Goal: Task Accomplishment & Management: Manage account settings

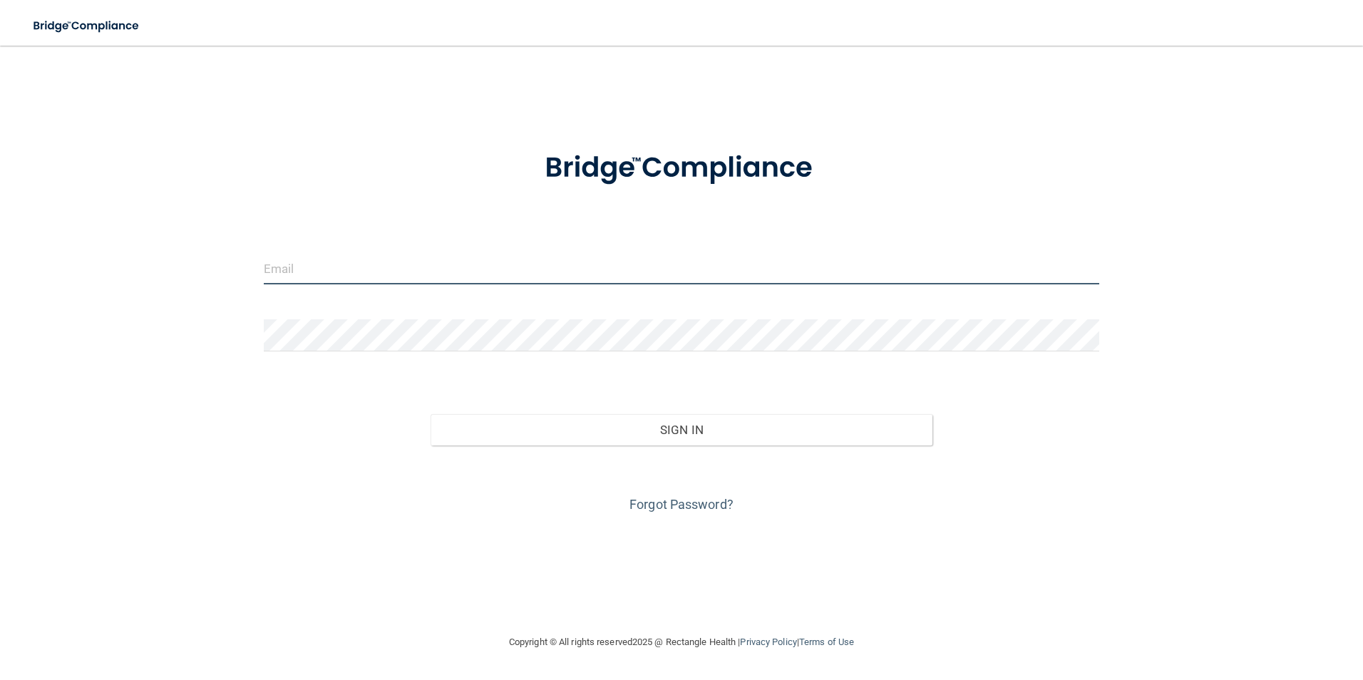
drag, startPoint x: 545, startPoint y: 297, endPoint x: 546, endPoint y: 266, distance: 31.4
click at [546, 266] on input "email" at bounding box center [682, 268] width 836 height 32
type input "[EMAIL_ADDRESS][DOMAIN_NAME]"
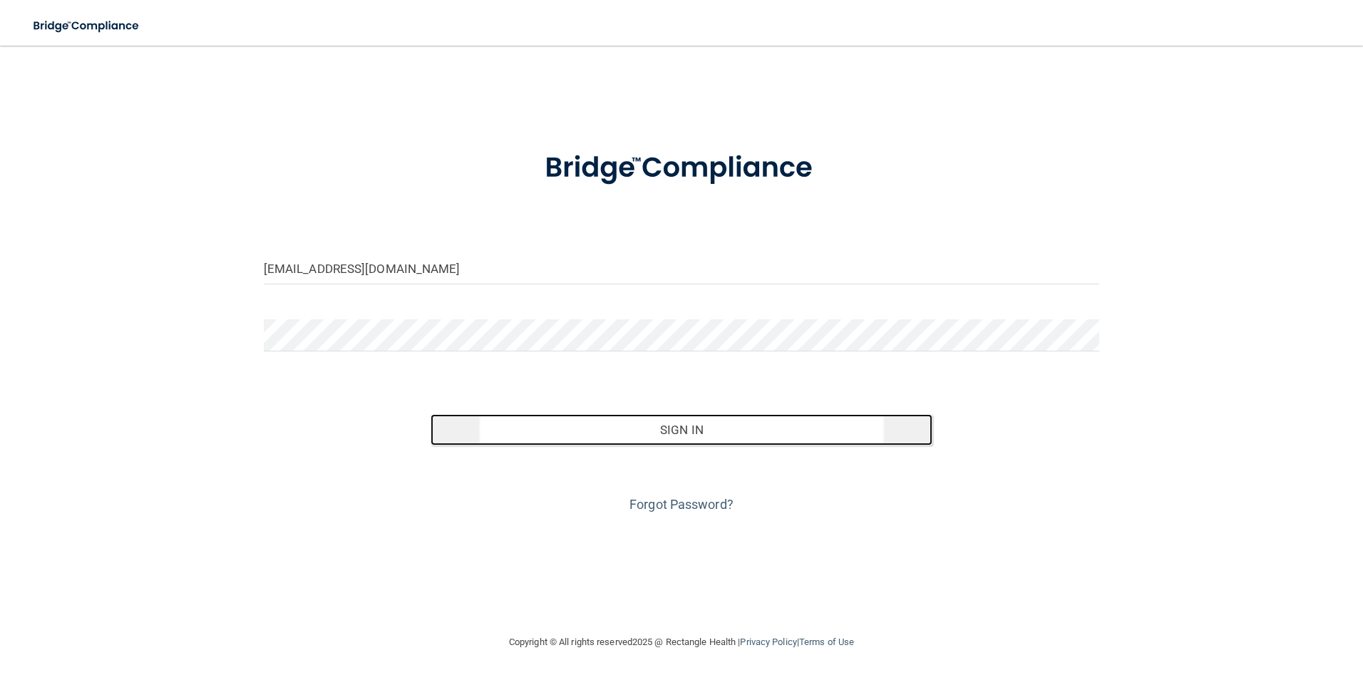
click at [660, 440] on button "Sign In" at bounding box center [681, 429] width 502 height 31
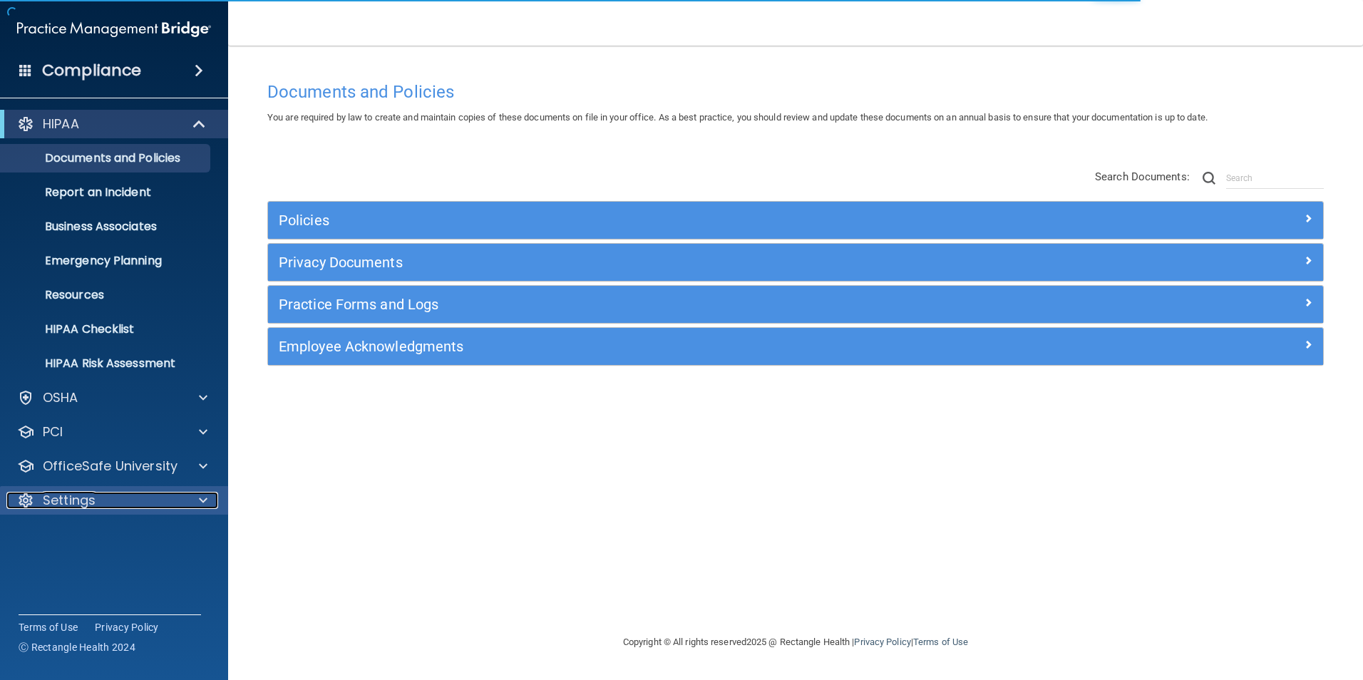
click at [93, 506] on p "Settings" at bounding box center [69, 500] width 53 height 17
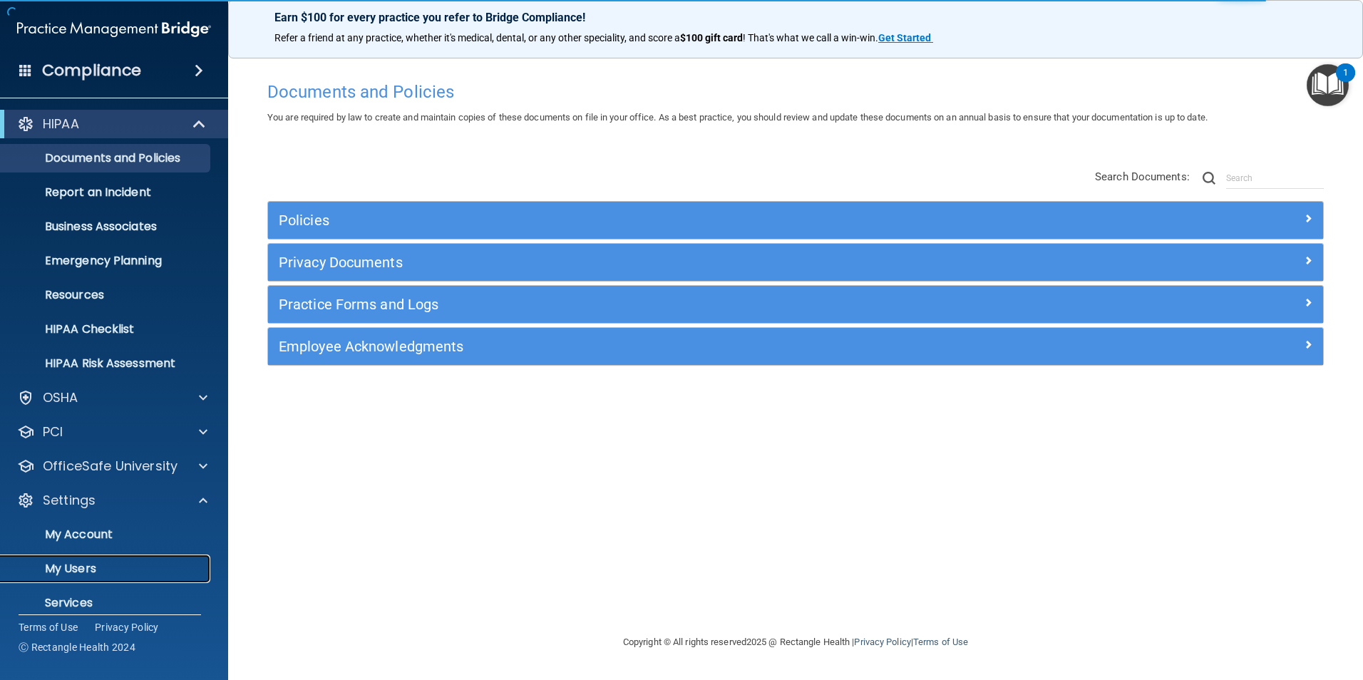
click at [76, 568] on p "My Users" at bounding box center [106, 569] width 195 height 14
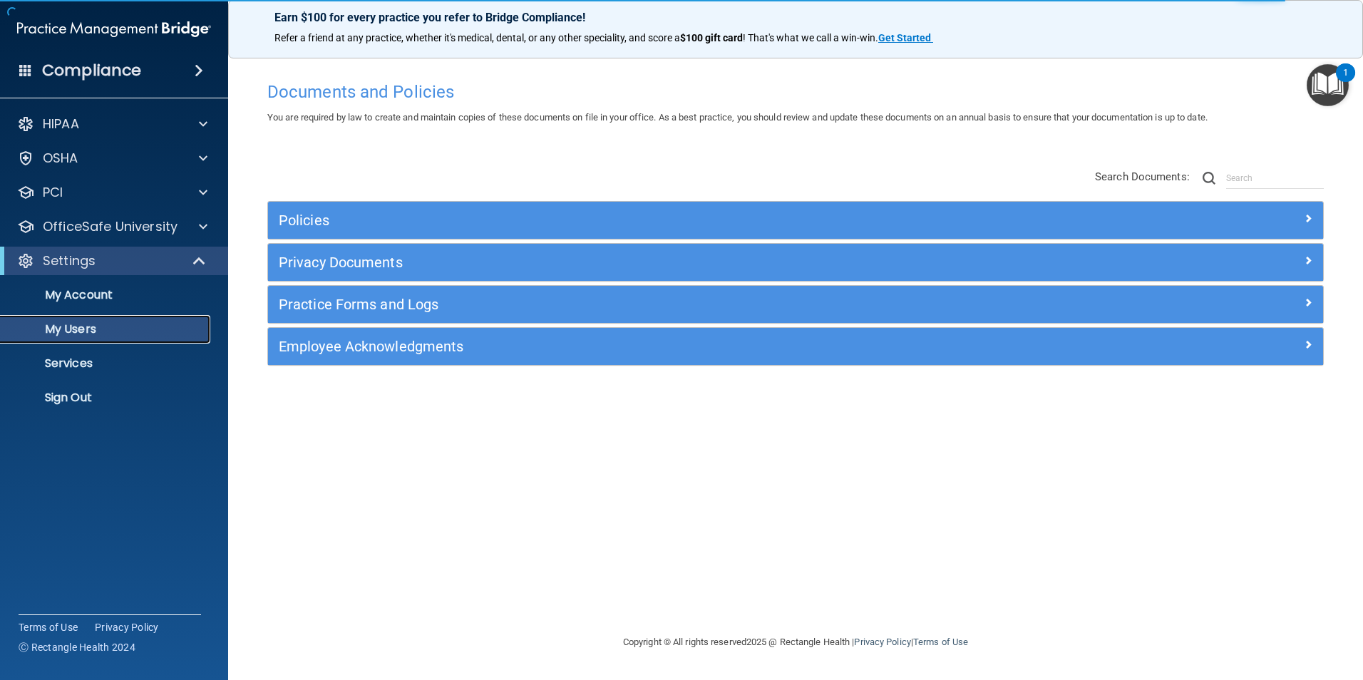
select select "20"
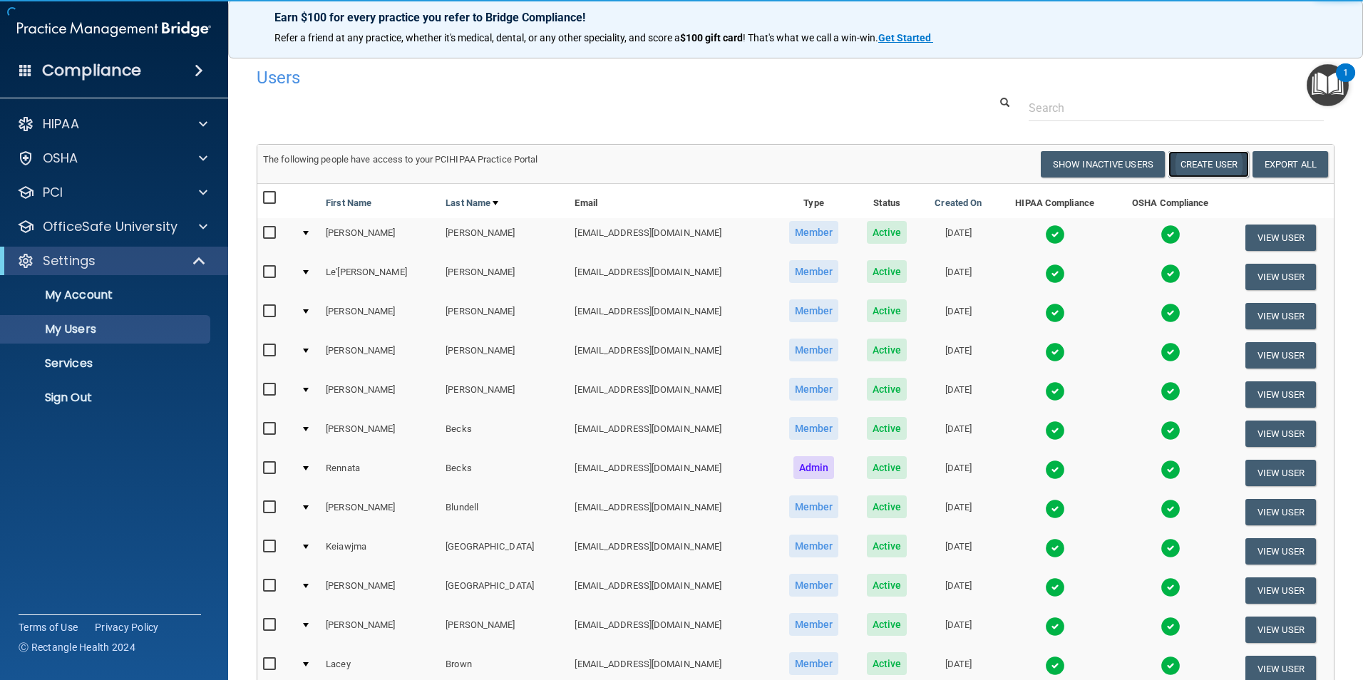
click at [1172, 163] on button "Create User" at bounding box center [1208, 164] width 81 height 26
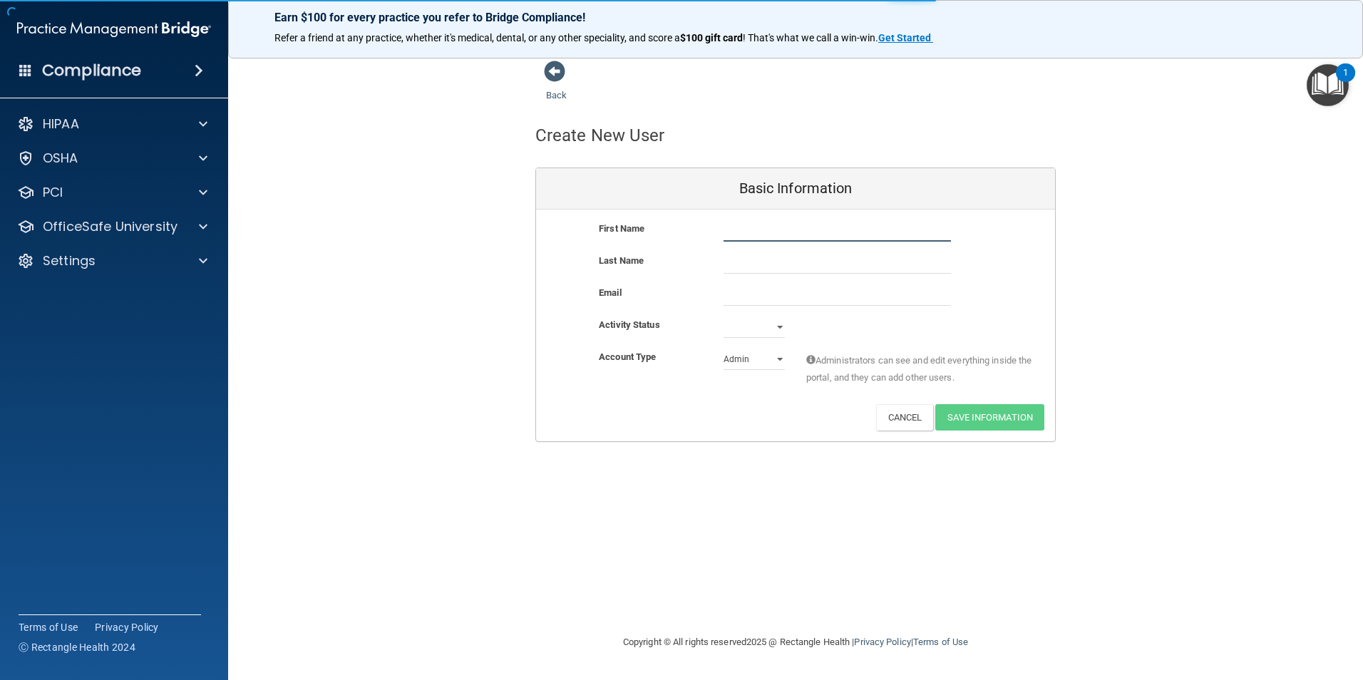
click at [748, 232] on input "text" at bounding box center [836, 230] width 227 height 21
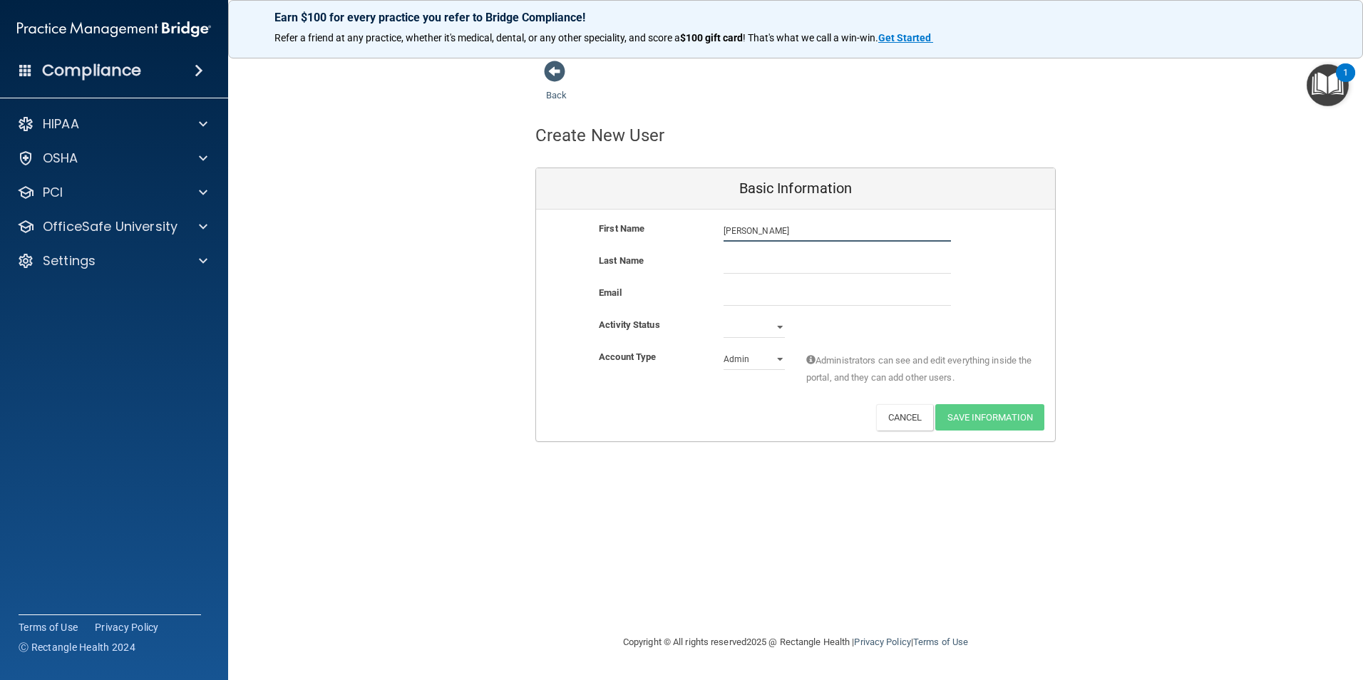
type input "[PERSON_NAME]"
type input "Brown"
type input "[EMAIL_ADDRESS][DOMAIN_NAME]"
click at [779, 333] on select "Active Inactive" at bounding box center [753, 326] width 61 height 21
select select "active"
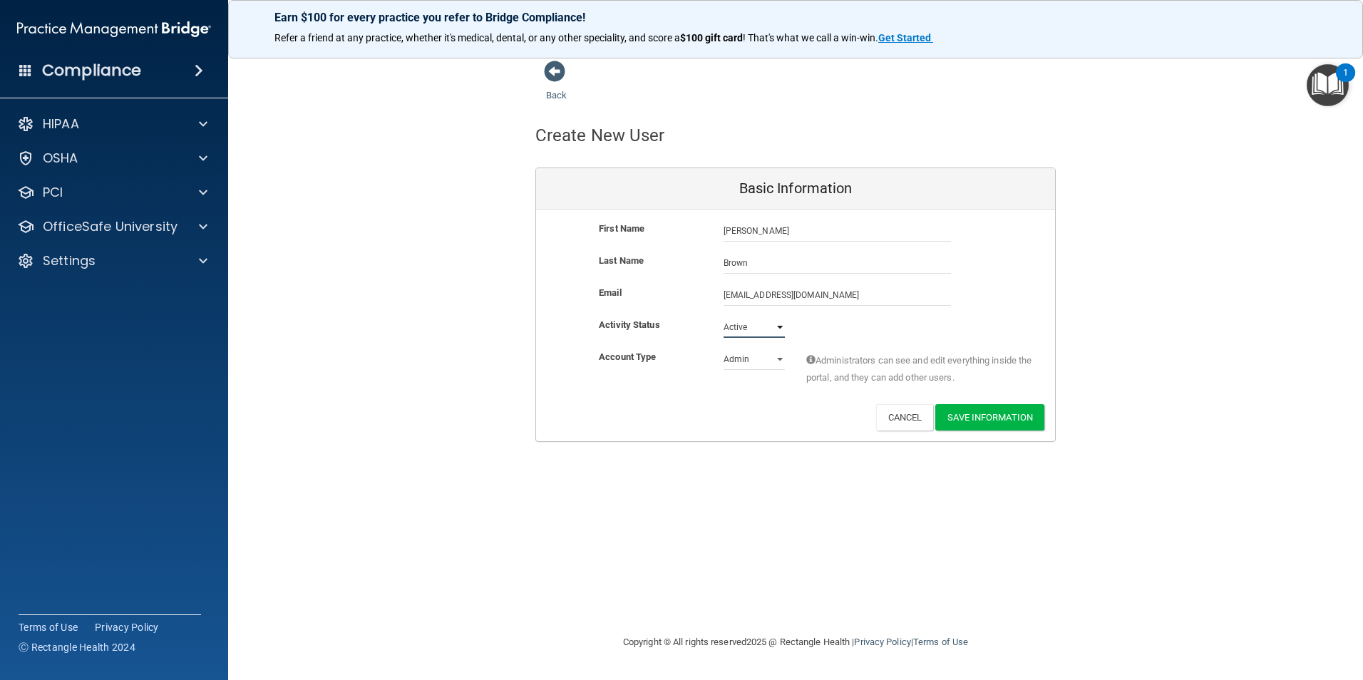
click at [723, 316] on select "Active Inactive" at bounding box center [753, 326] width 61 height 21
click at [757, 364] on select "Admin Member" at bounding box center [753, 359] width 61 height 21
select select "practice_member"
click at [723, 349] on select "Admin Member" at bounding box center [753, 359] width 61 height 21
click at [997, 415] on button "Save Information" at bounding box center [989, 417] width 109 height 26
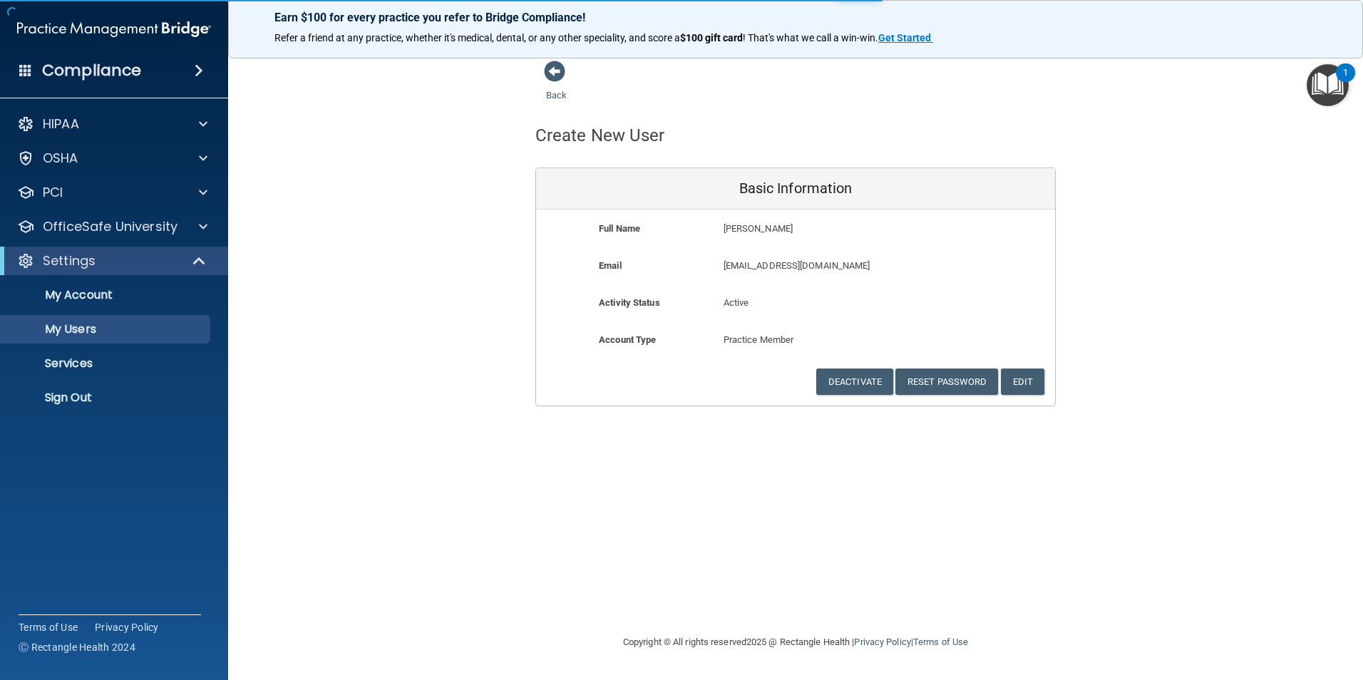
select select "20"
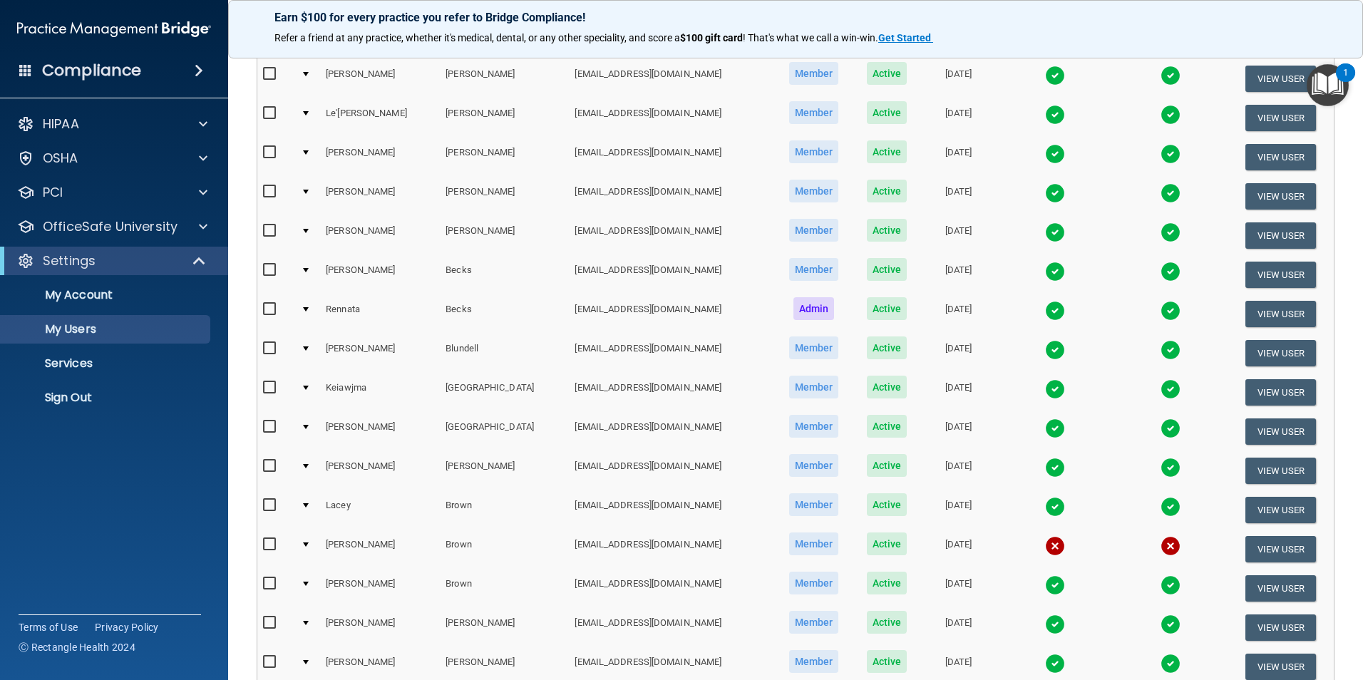
scroll to position [285, 0]
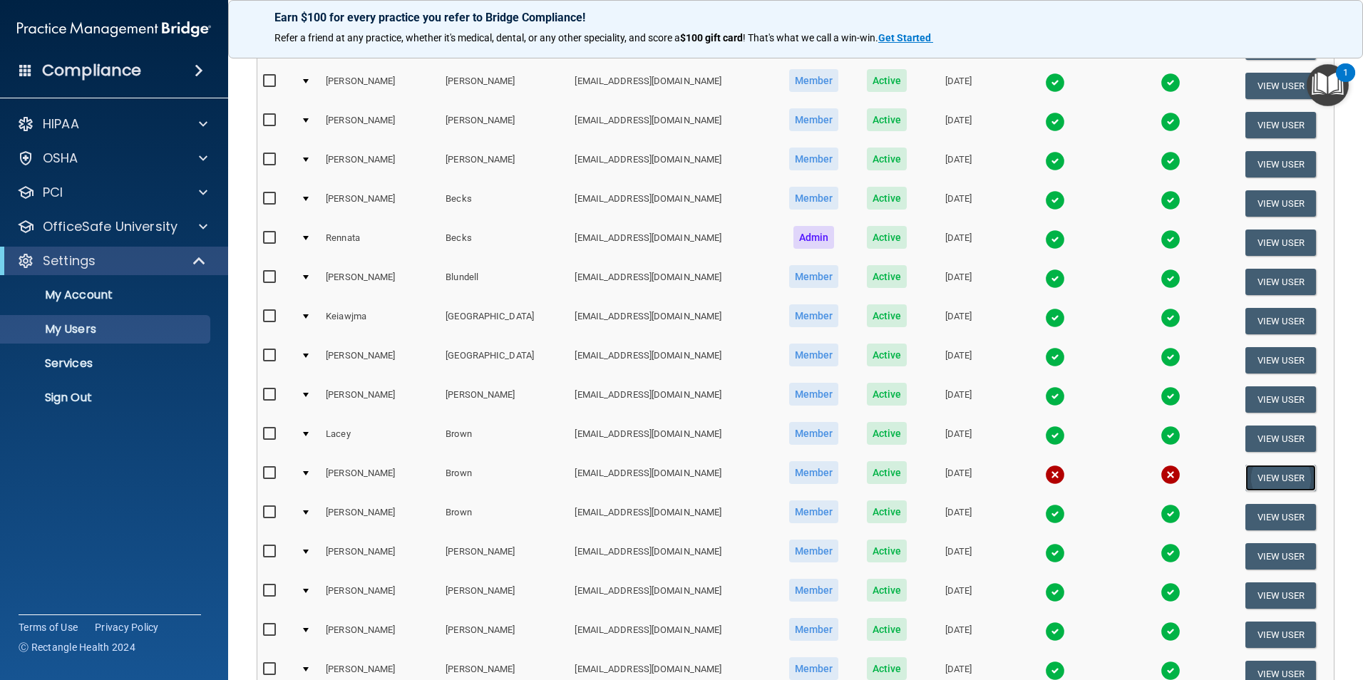
click at [1277, 478] on button "View User" at bounding box center [1280, 478] width 71 height 26
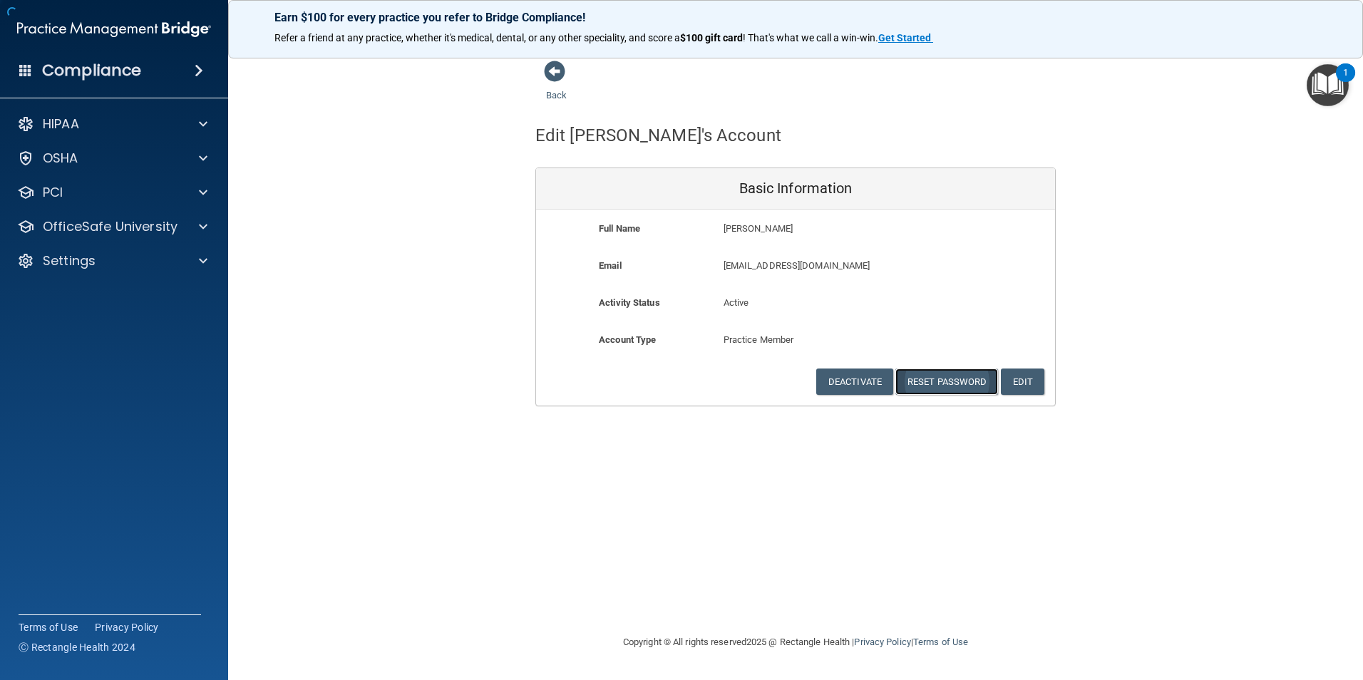
click at [969, 390] on button "Reset Password" at bounding box center [946, 381] width 103 height 26
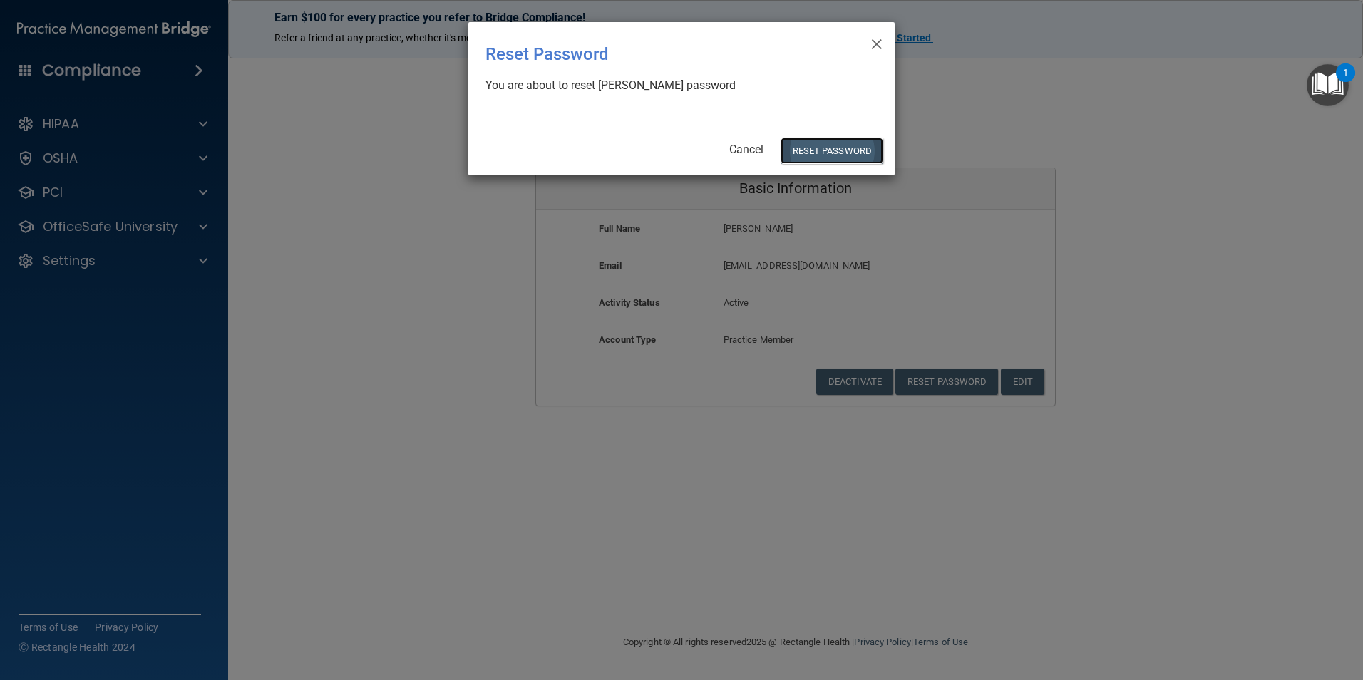
click at [850, 150] on button "Reset Password" at bounding box center [831, 151] width 103 height 26
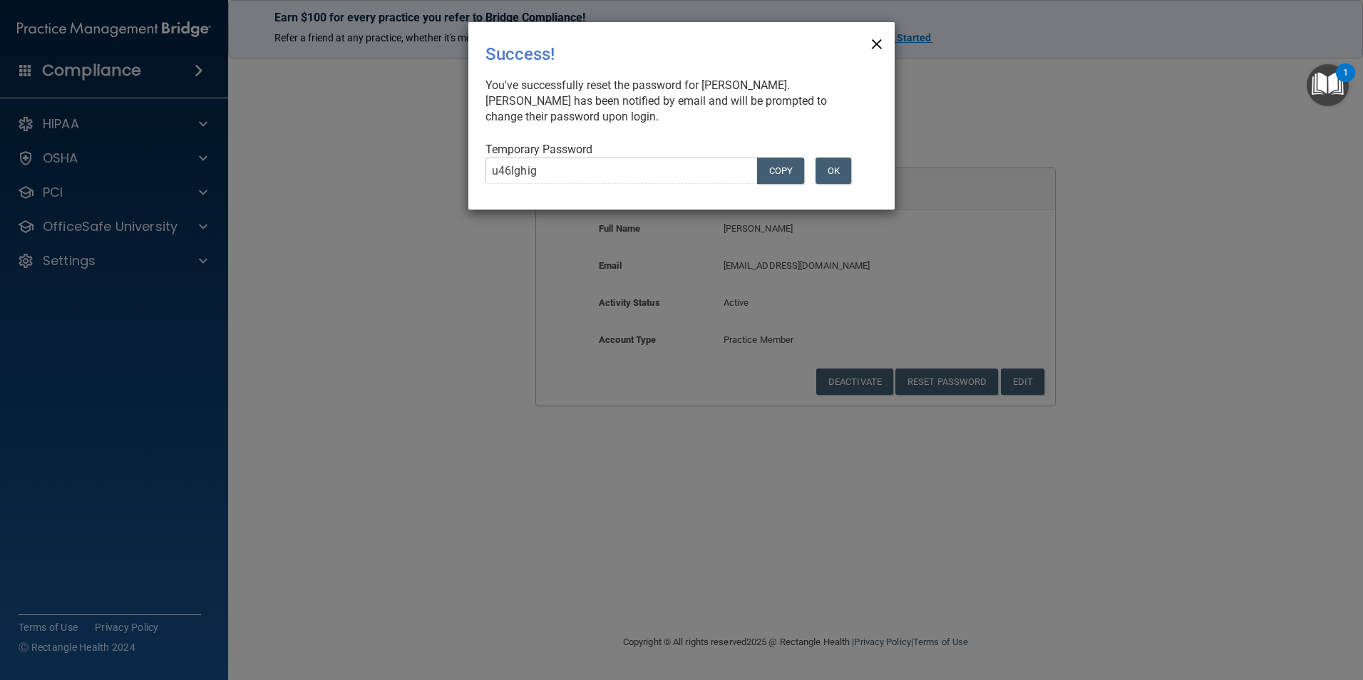
click at [879, 43] on span "×" at bounding box center [876, 42] width 13 height 29
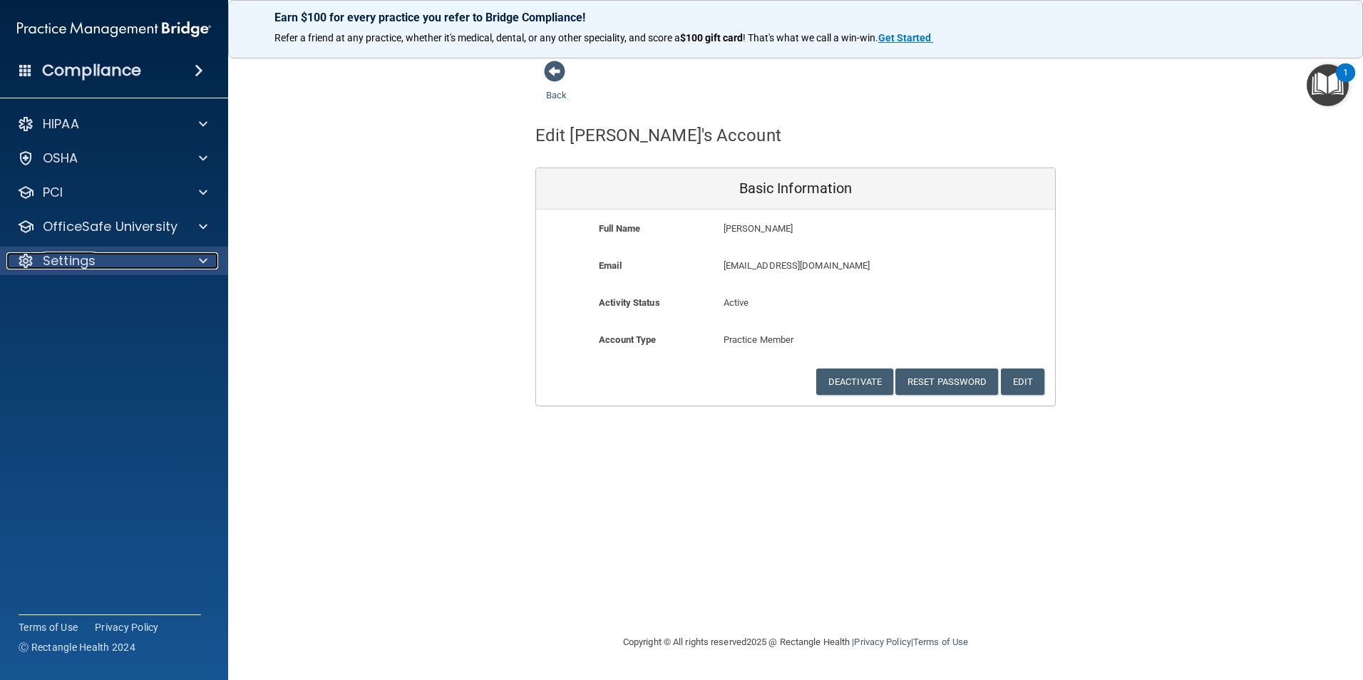
click at [85, 252] on p "Settings" at bounding box center [69, 260] width 53 height 17
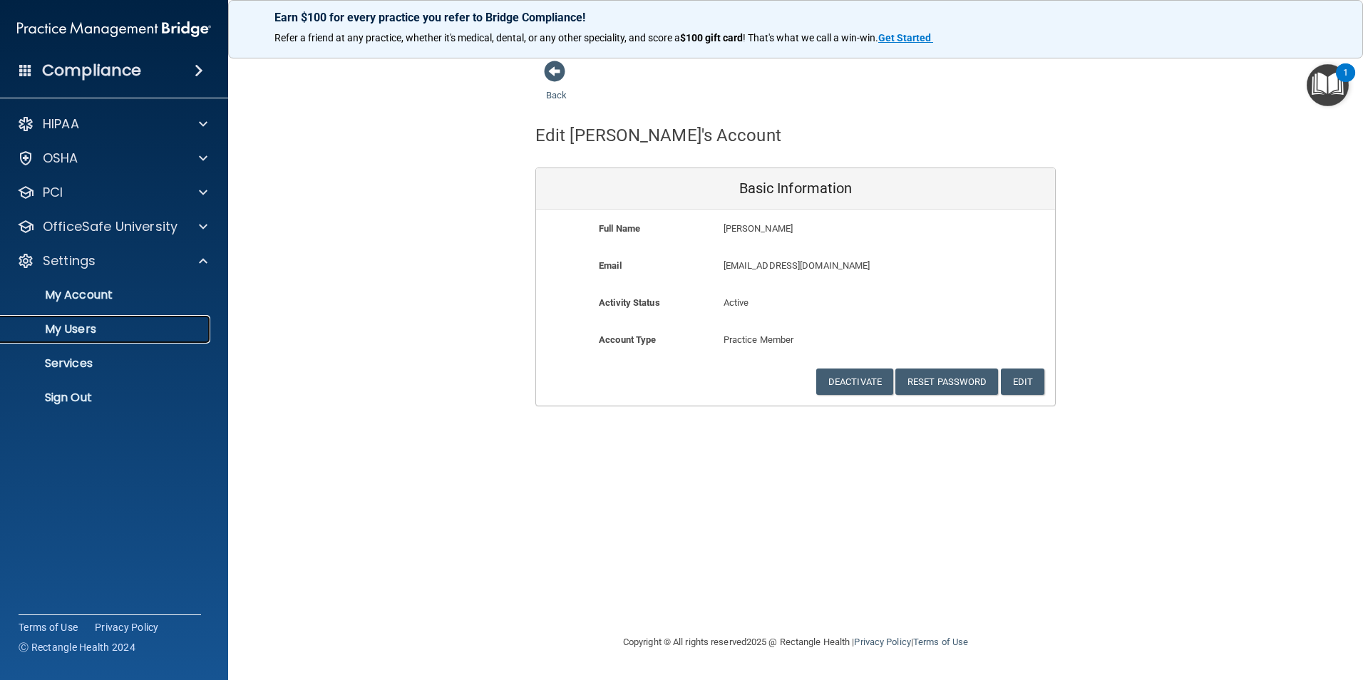
click at [65, 325] on p "My Users" at bounding box center [106, 329] width 195 height 14
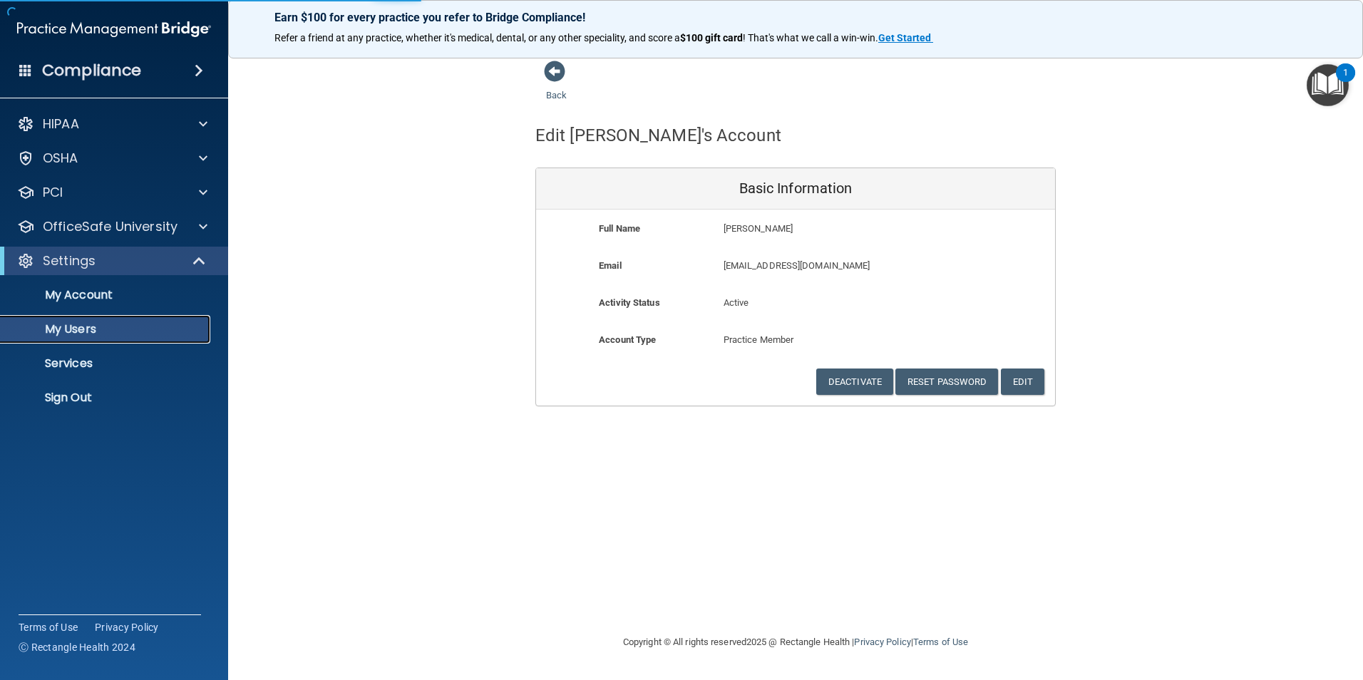
select select "20"
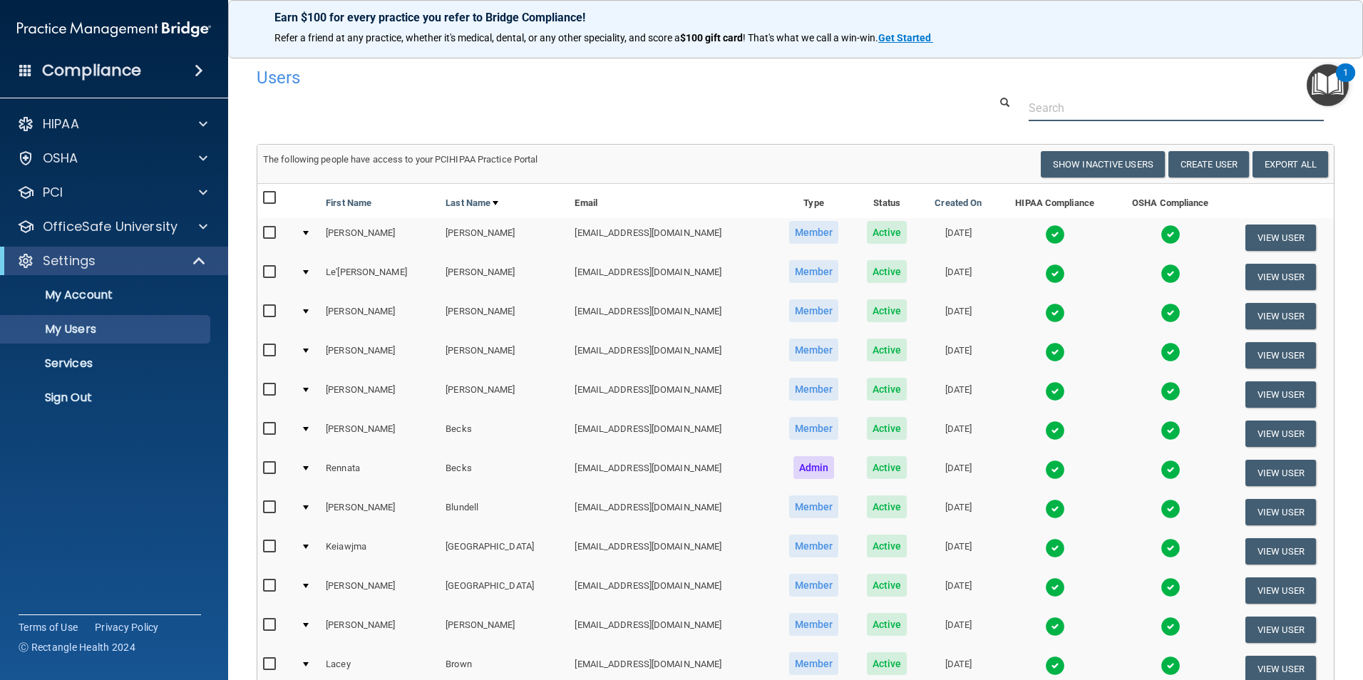
click at [1063, 105] on input "text" at bounding box center [1175, 108] width 295 height 26
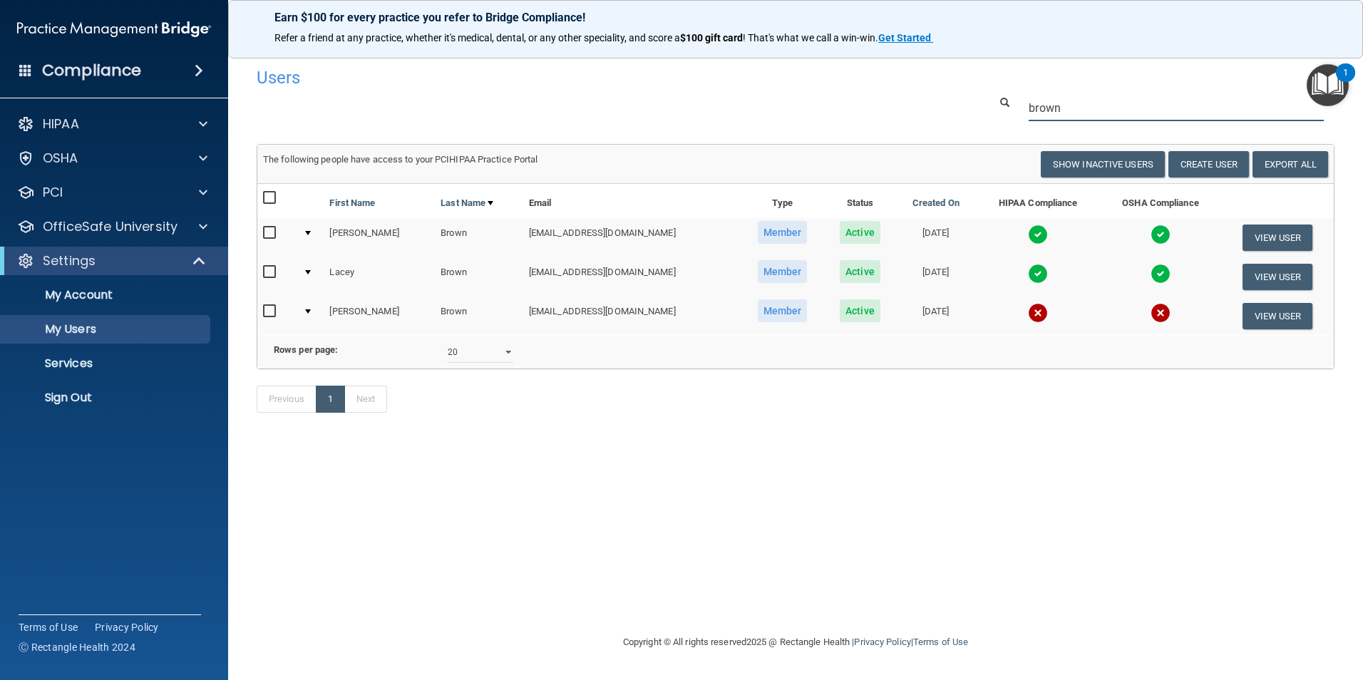
type input "brown"
click at [1028, 321] on img at bounding box center [1038, 313] width 20 height 20
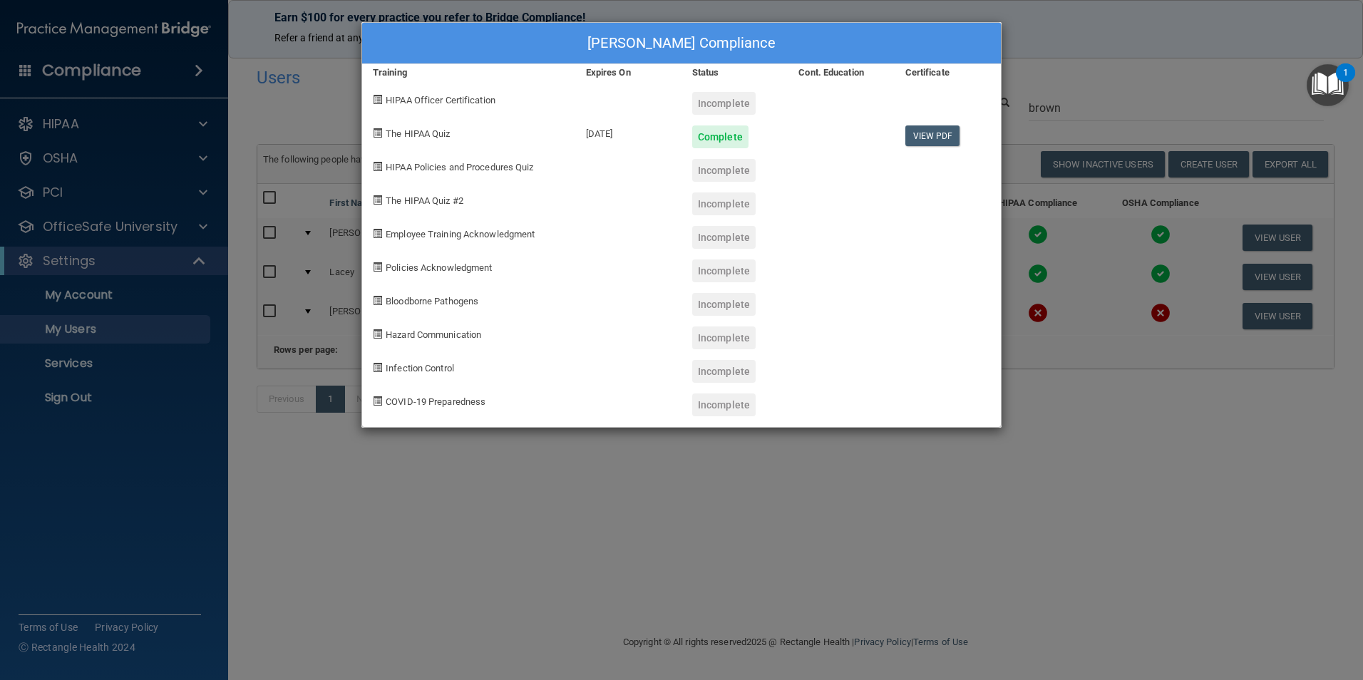
click at [996, 590] on div "[PERSON_NAME] Compliance Training Expires On Status Cont. Education Certificate…" at bounding box center [681, 340] width 1363 height 680
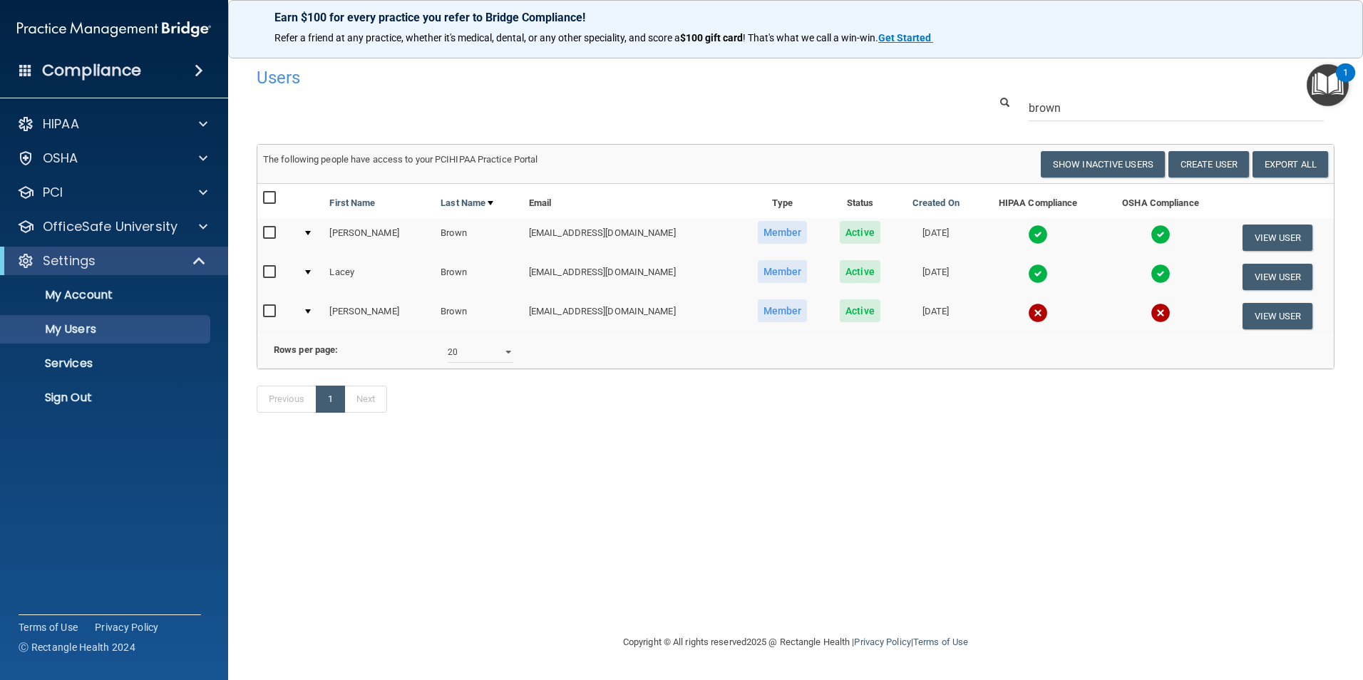
click at [1028, 310] on img at bounding box center [1038, 313] width 20 height 20
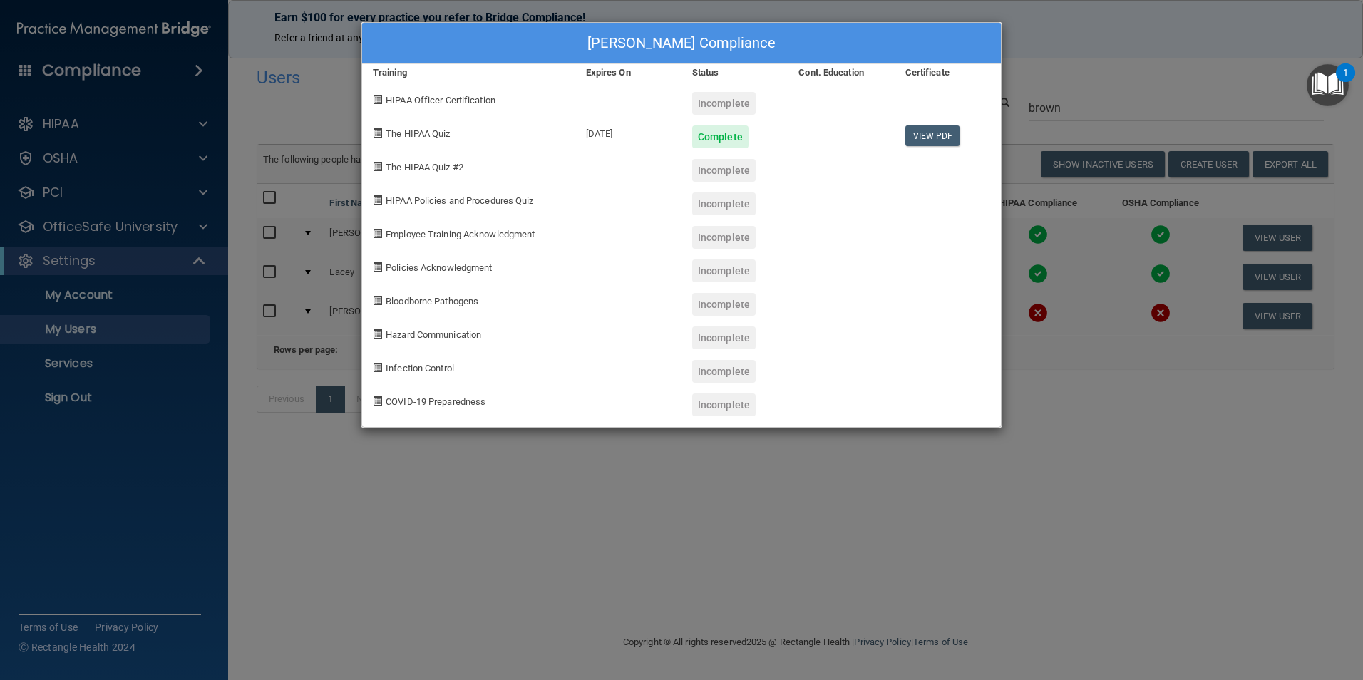
click at [871, 546] on div "[PERSON_NAME] Compliance Training Expires On Status Cont. Education Certificate…" at bounding box center [681, 340] width 1363 height 680
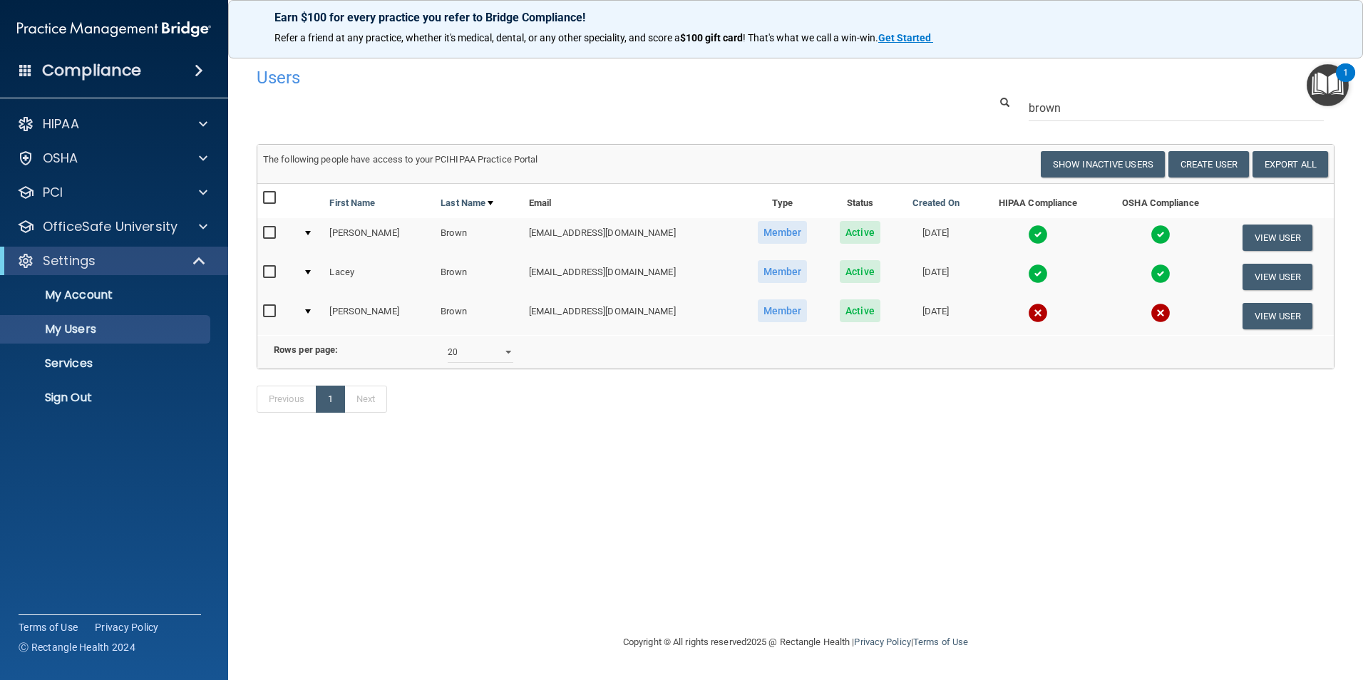
click at [1028, 312] on img at bounding box center [1038, 313] width 20 height 20
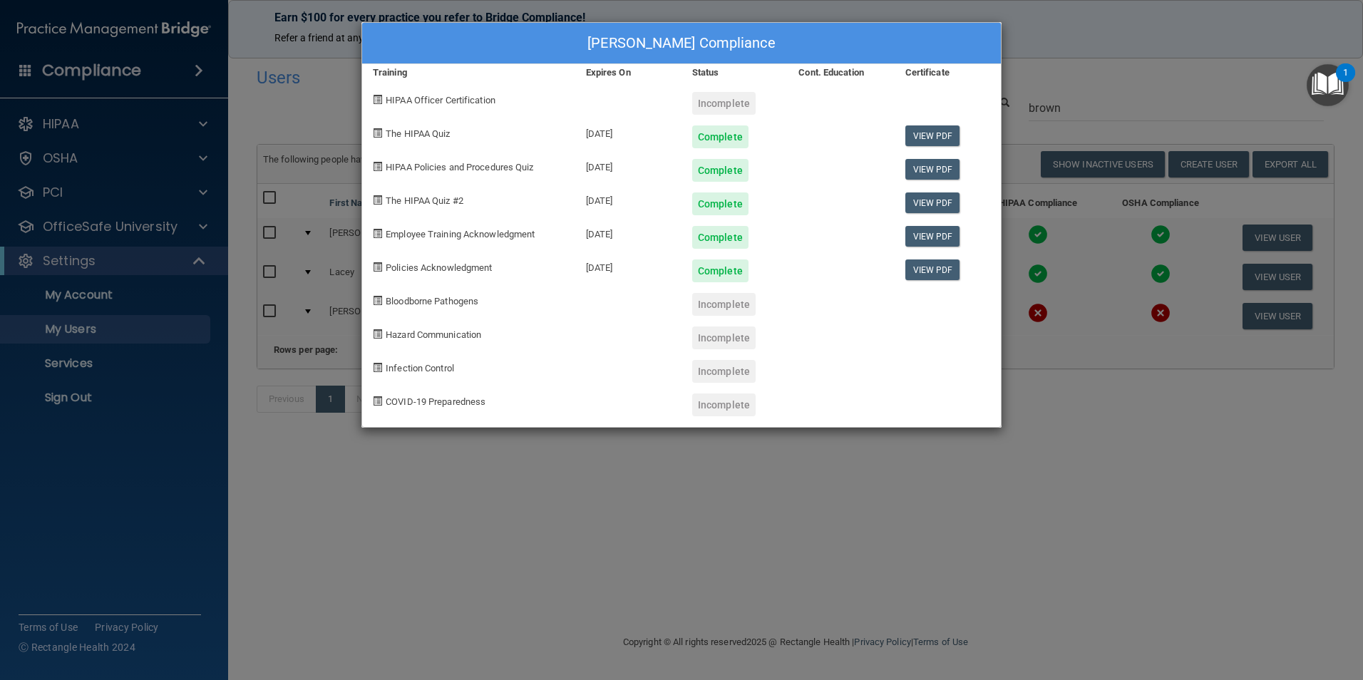
click at [1064, 435] on div "[PERSON_NAME] Compliance Training Expires On Status Cont. Education Certificate…" at bounding box center [681, 340] width 1363 height 680
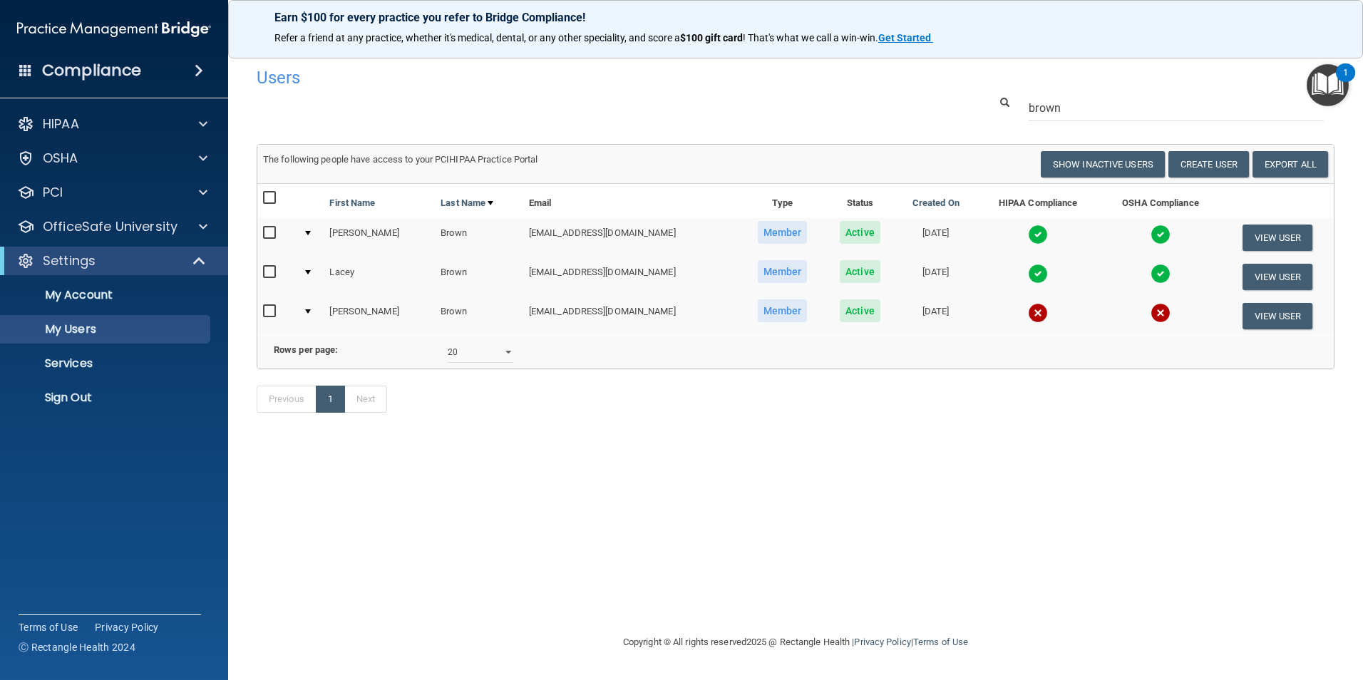
click at [1028, 319] on img at bounding box center [1038, 313] width 20 height 20
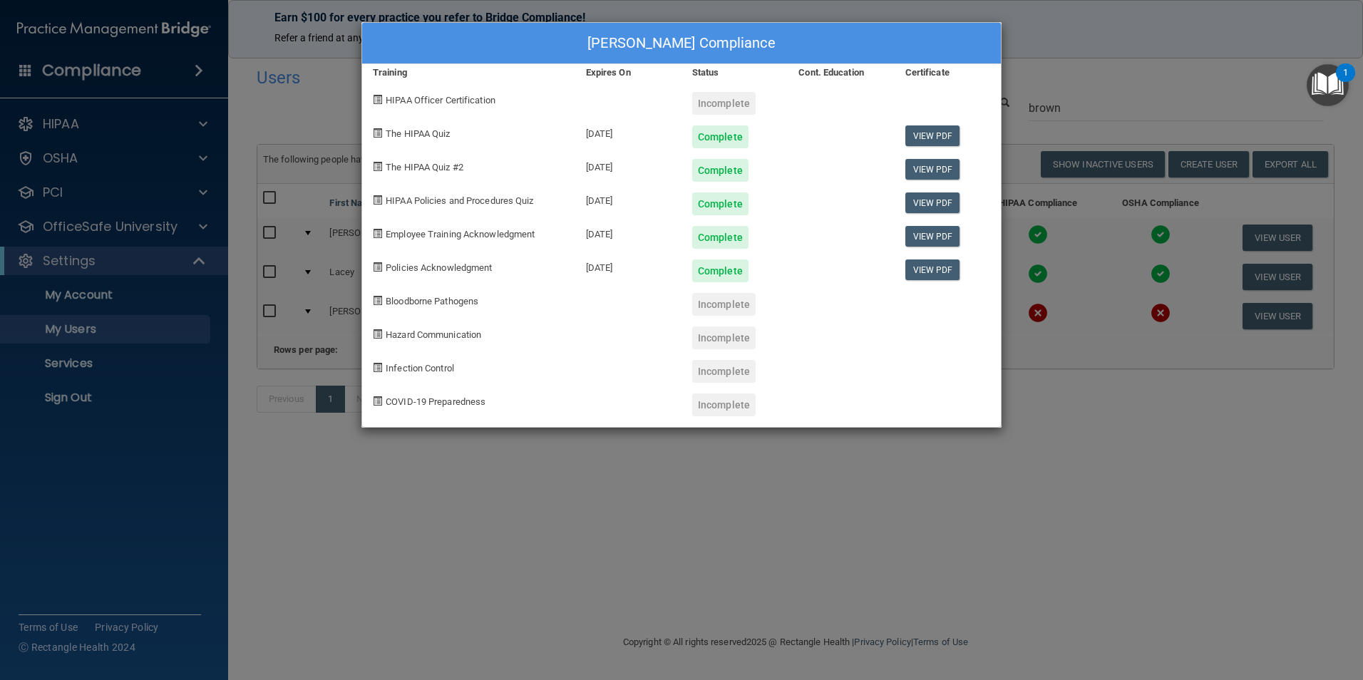
click at [1051, 58] on div "[PERSON_NAME] Compliance Training Expires On Status Cont. Education Certificate…" at bounding box center [681, 340] width 1363 height 680
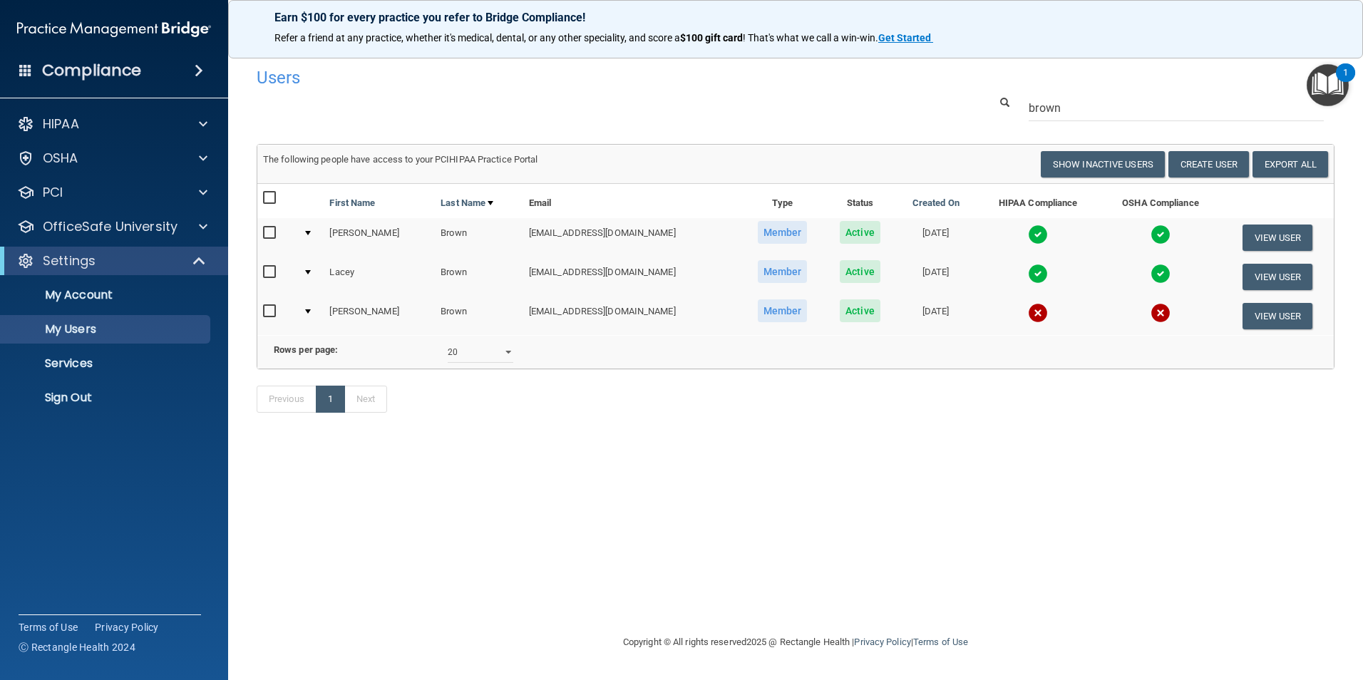
click at [1028, 316] on img at bounding box center [1038, 313] width 20 height 20
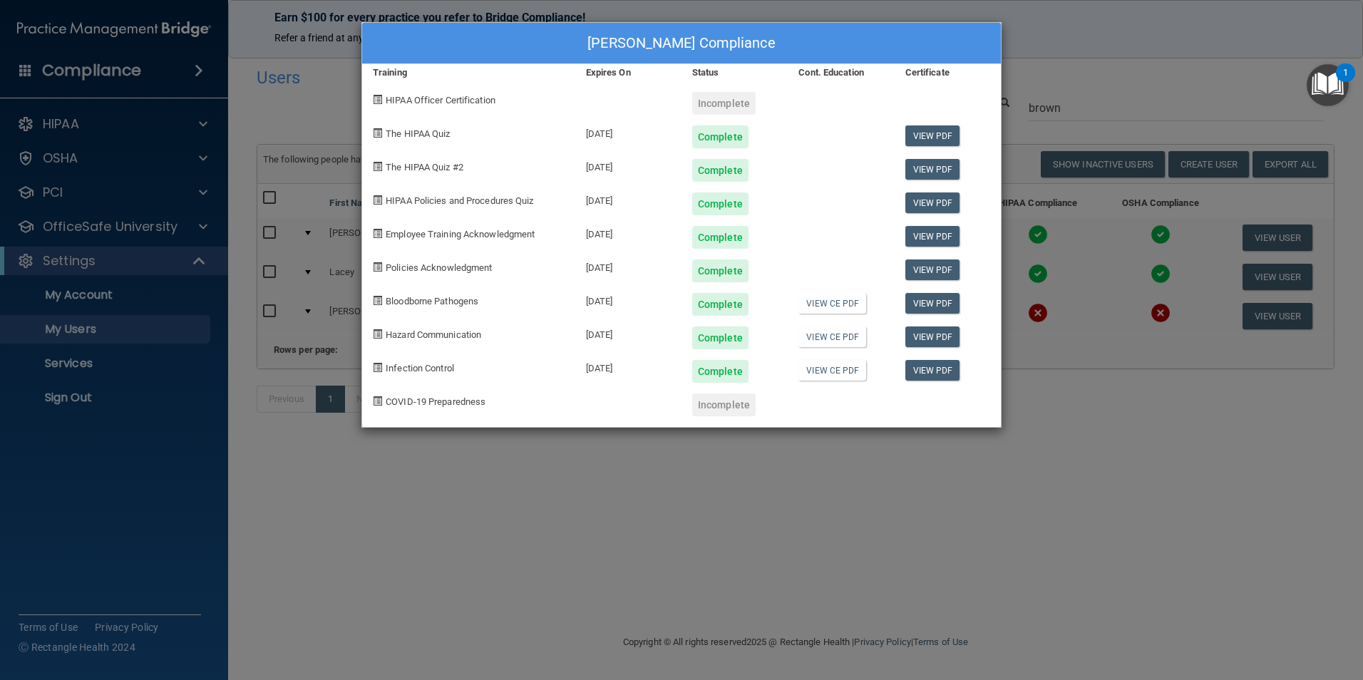
click at [1071, 483] on div "[PERSON_NAME] Compliance Training Expires On Status Cont. Education Certificate…" at bounding box center [681, 340] width 1363 height 680
